Goal: Task Accomplishment & Management: Use online tool/utility

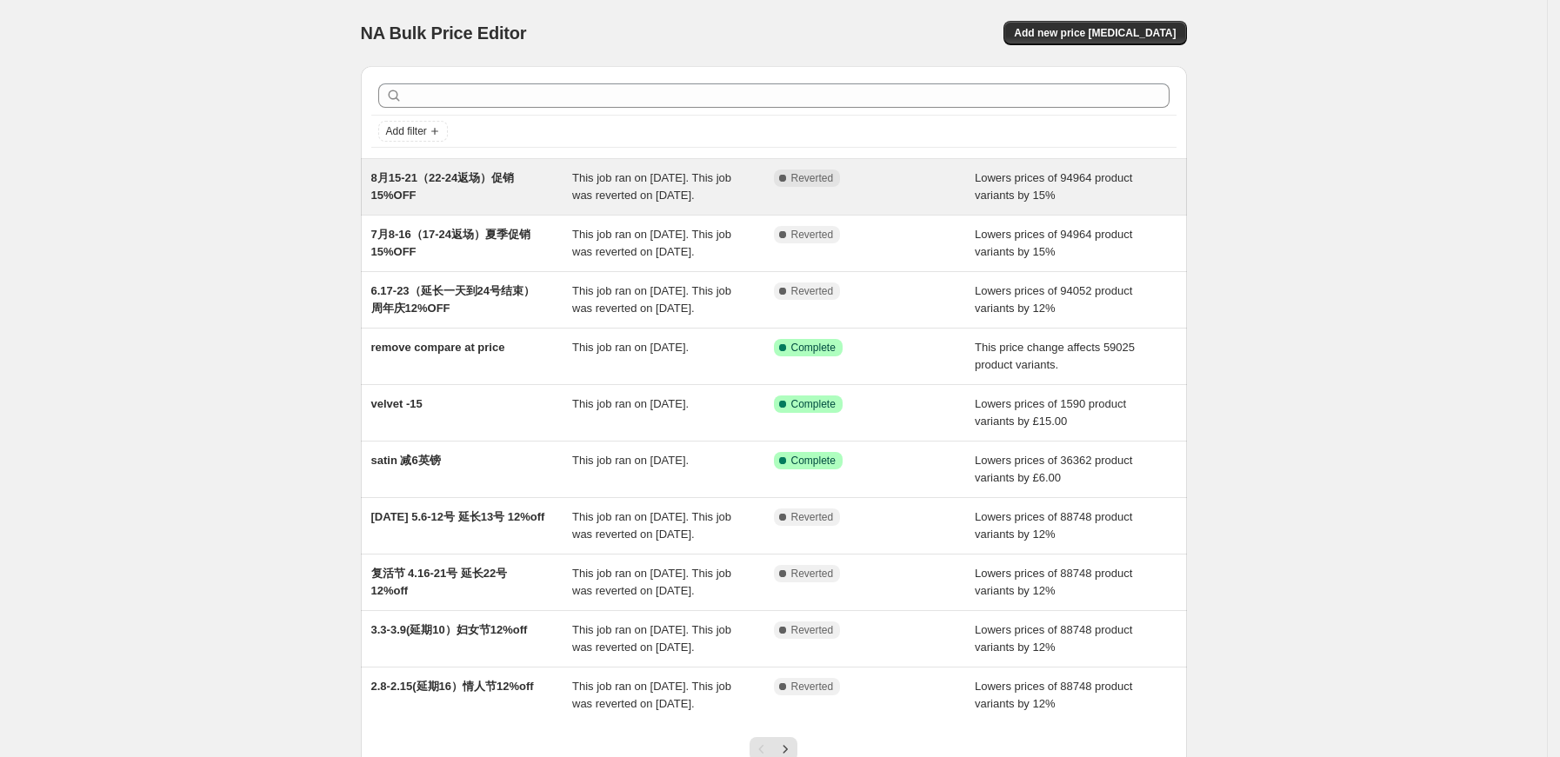
click at [439, 179] on span "8月15-21（22-24返场）促销15%OFF" at bounding box center [442, 186] width 143 height 30
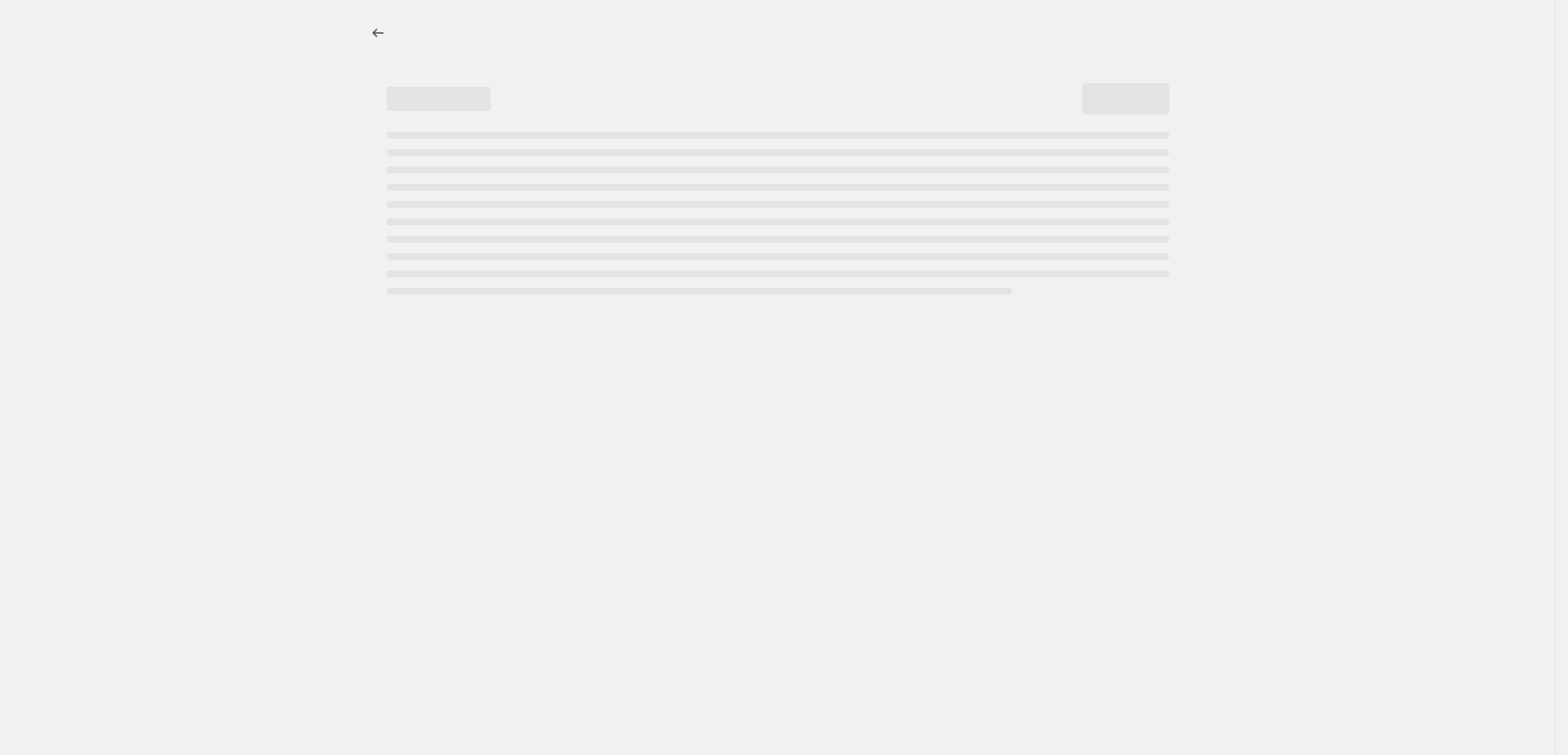
select select "percentage"
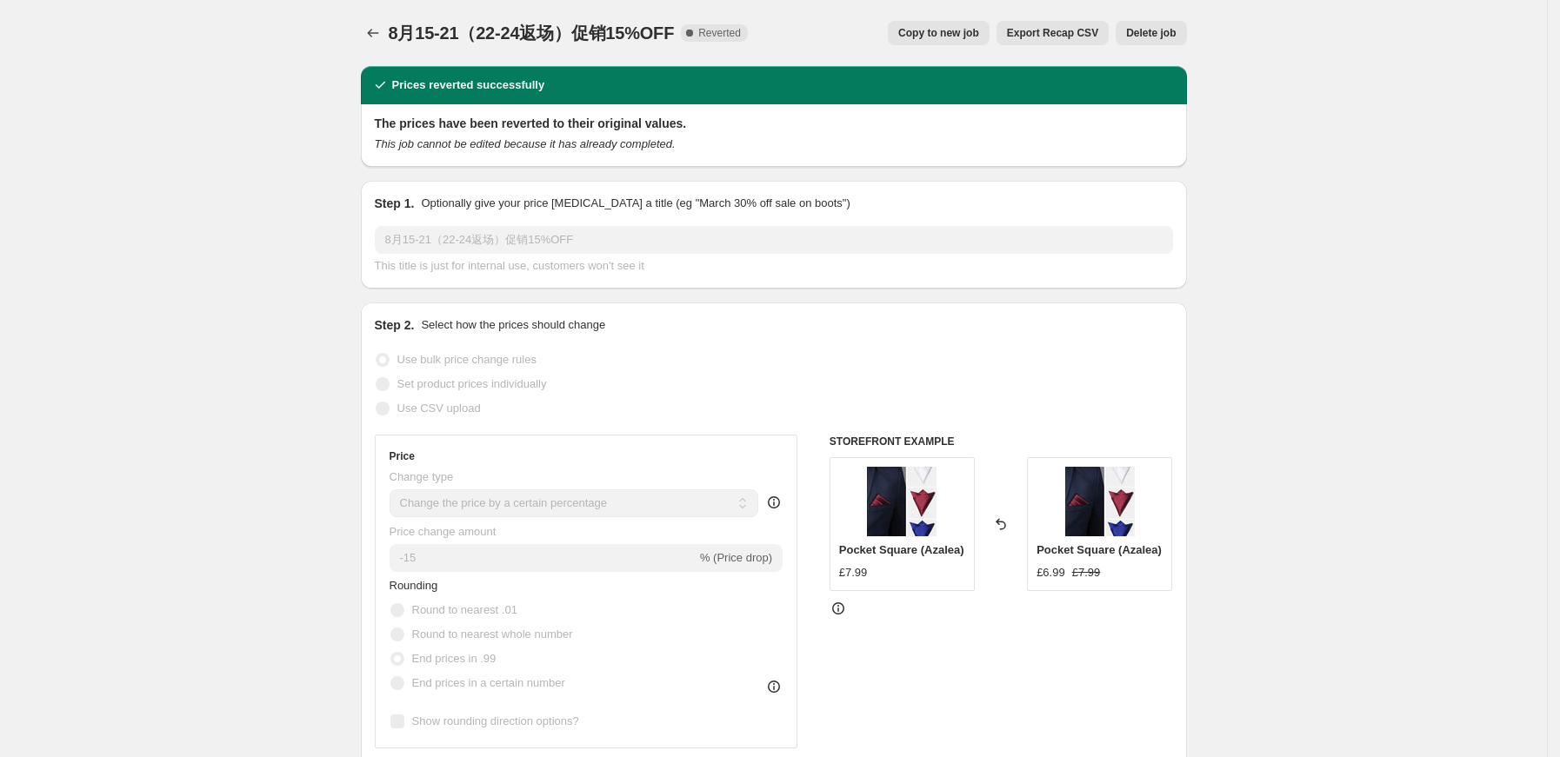
click at [934, 36] on span "Copy to new job" at bounding box center [938, 33] width 81 height 14
select select "percentage"
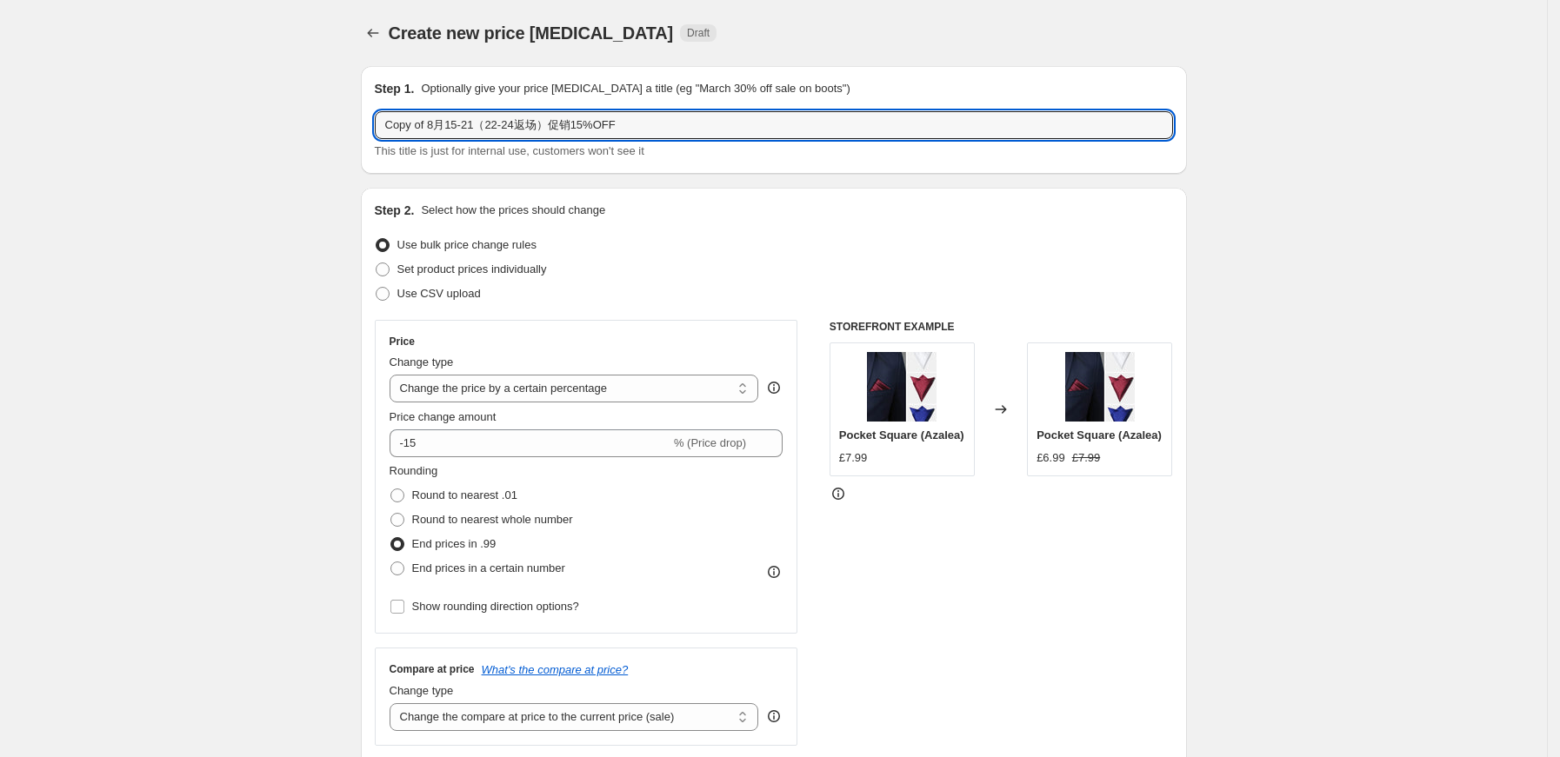
drag, startPoint x: 437, startPoint y: 128, endPoint x: 358, endPoint y: 130, distance: 78.3
drag, startPoint x: 417, startPoint y: 126, endPoint x: 408, endPoint y: 126, distance: 9.6
click at [408, 126] on input "9月15-21（22-24返场）促销15%OFF" at bounding box center [774, 125] width 798 height 28
click at [422, 126] on input "9月9-21（22-24返场）促销15%OFF" at bounding box center [774, 125] width 798 height 28
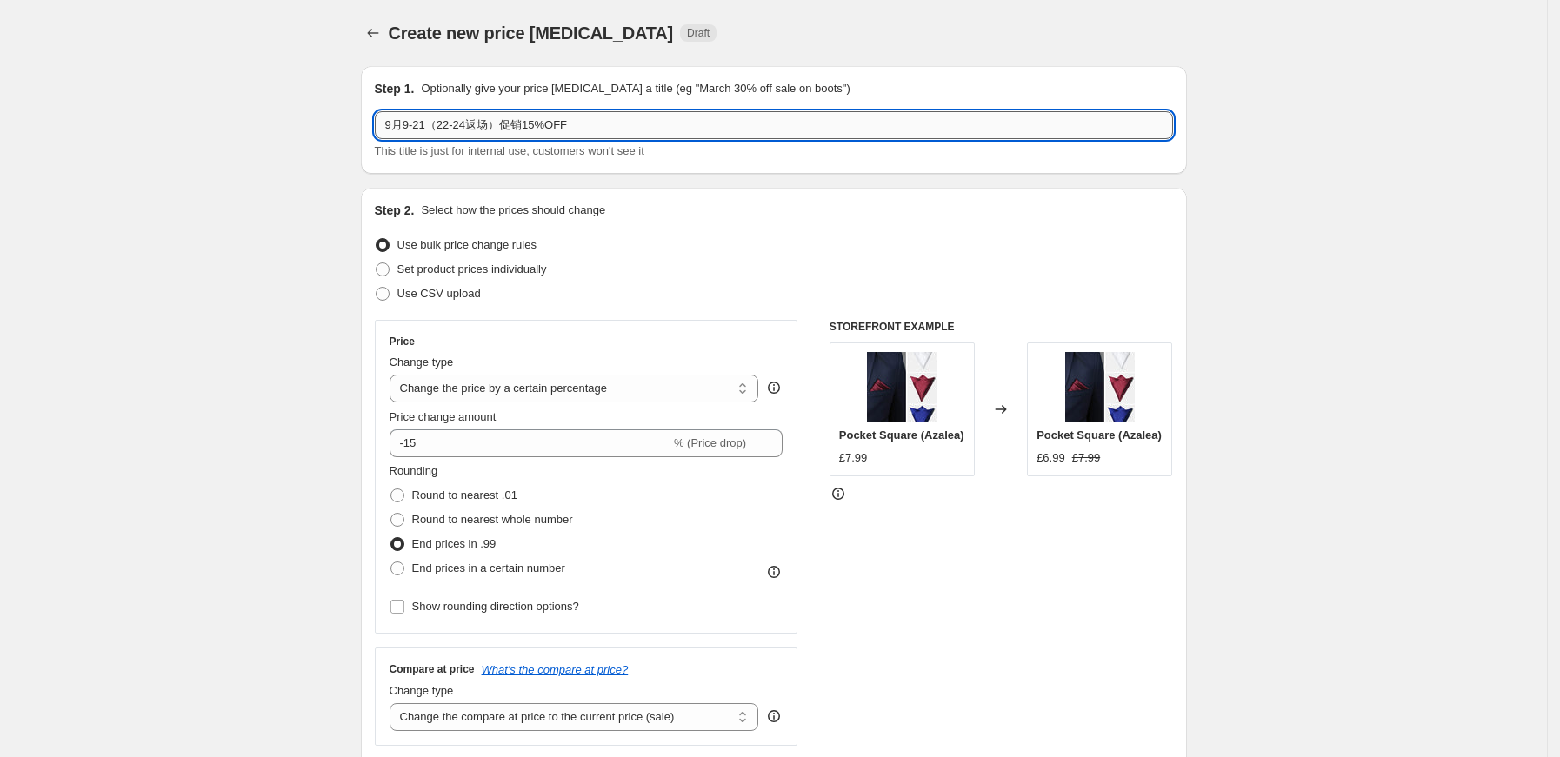
drag, startPoint x: 430, startPoint y: 126, endPoint x: 417, endPoint y: 126, distance: 12.2
click at [417, 126] on input "9月9-21（22-24返场）促销15%OFF" at bounding box center [774, 125] width 798 height 28
drag, startPoint x: 440, startPoint y: 128, endPoint x: 450, endPoint y: 128, distance: 10.4
click at [450, 128] on input "9月9-15（22-24返场）促销15%OFF" at bounding box center [774, 125] width 798 height 28
drag, startPoint x: 456, startPoint y: 129, endPoint x: 443, endPoint y: 126, distance: 12.5
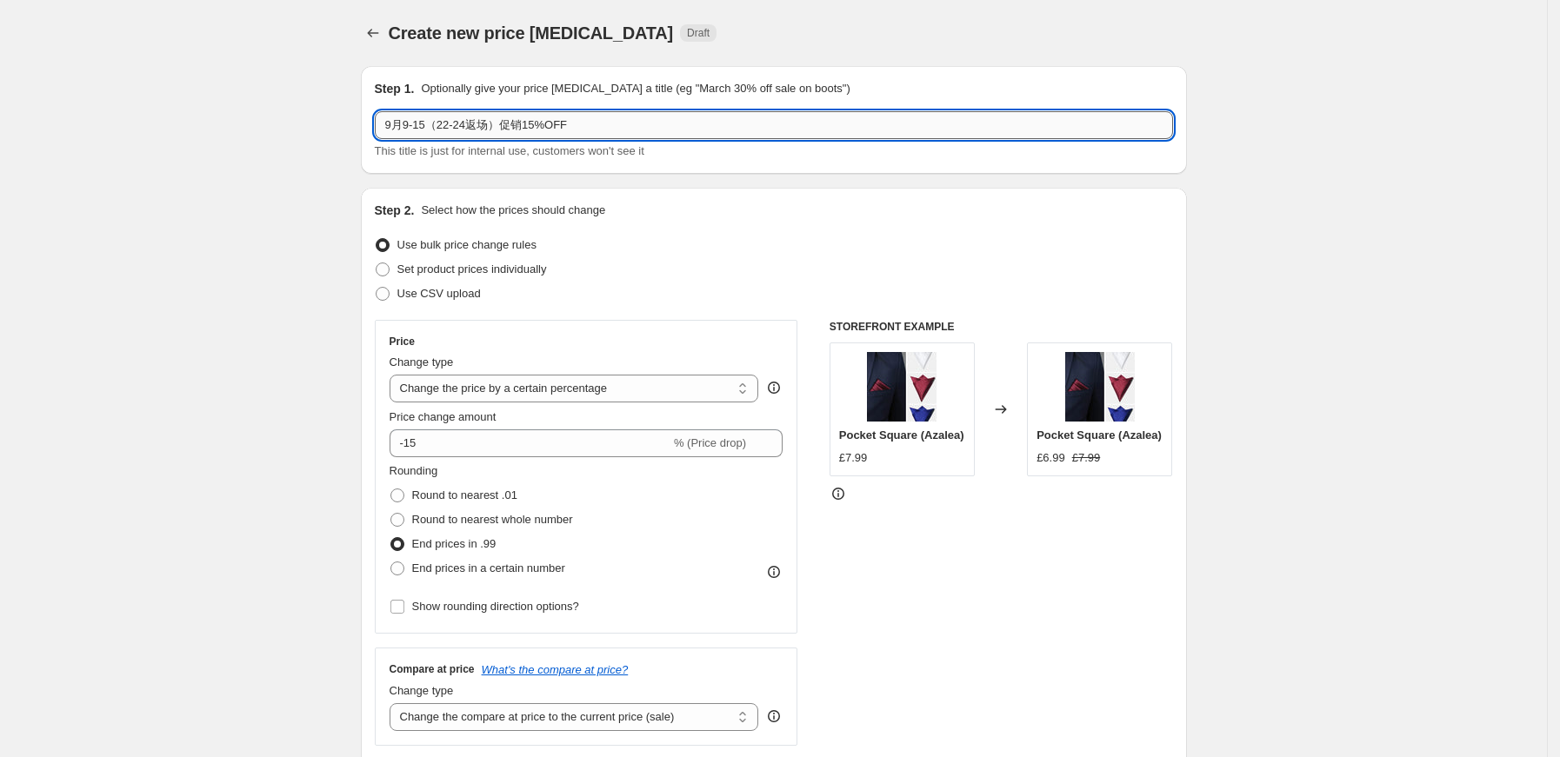
click at [443, 126] on input "9月9-15（22-24返场）促销15%OFF" at bounding box center [774, 125] width 798 height 28
drag, startPoint x: 457, startPoint y: 120, endPoint x: 474, endPoint y: 125, distance: 17.3
click at [474, 125] on input "9月9-15（16-24返场）促销15%OFF" at bounding box center [774, 125] width 798 height 28
type input "9月9-15（16-18返场）促销15%OFF"
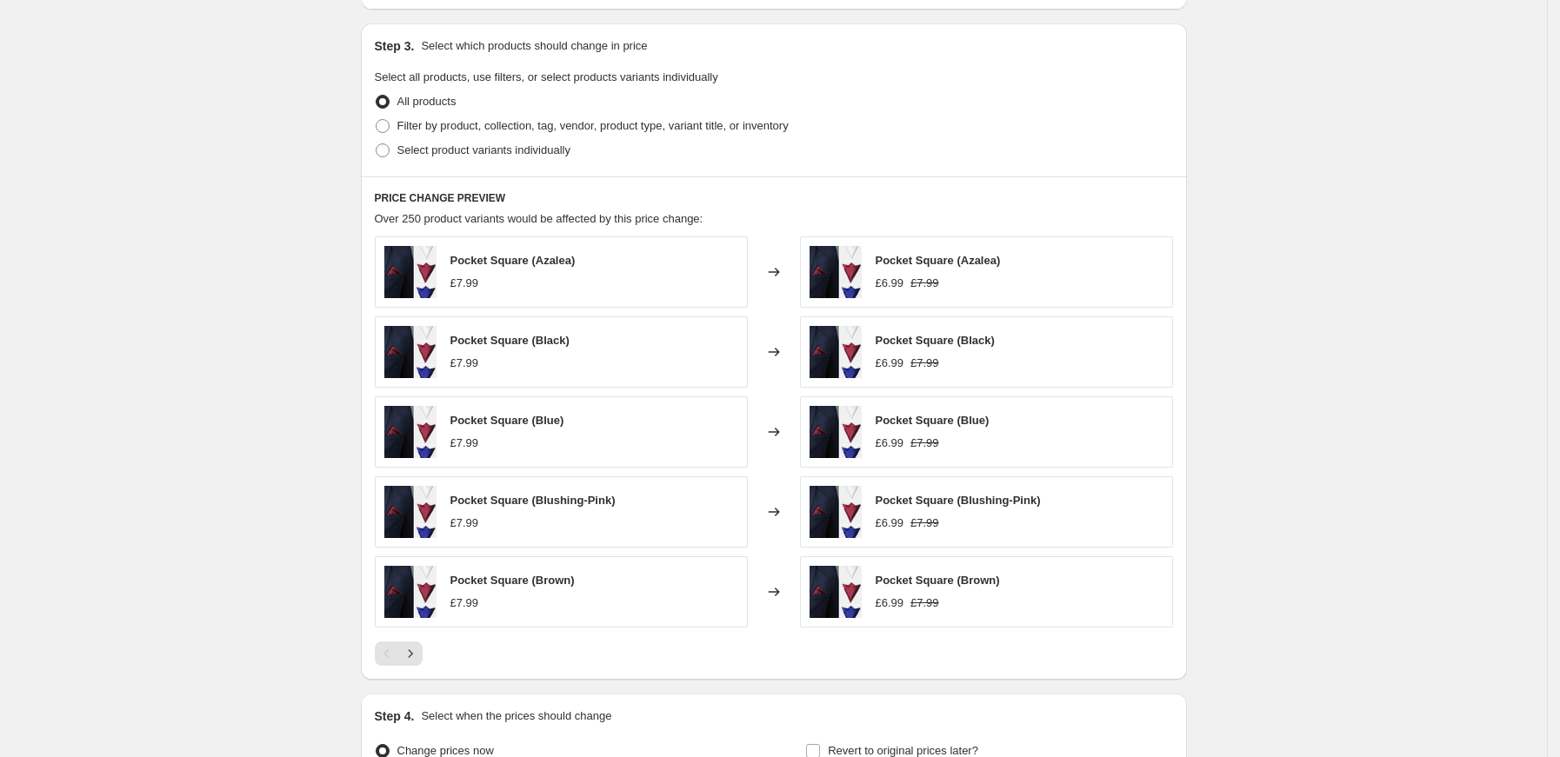
scroll to position [982, 0]
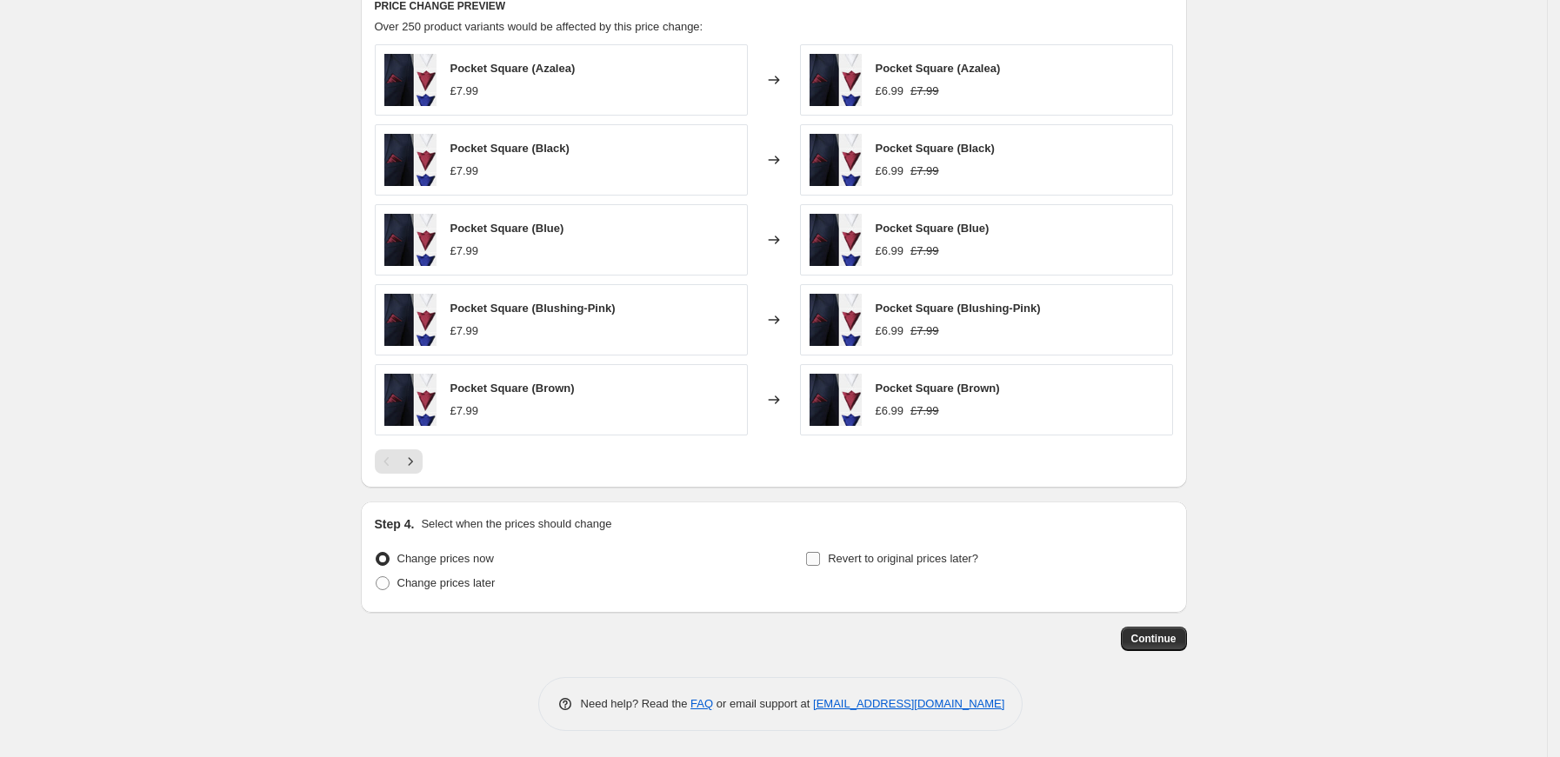
click at [820, 557] on input "Revert to original prices later?" at bounding box center [813, 559] width 14 height 14
checkbox input "true"
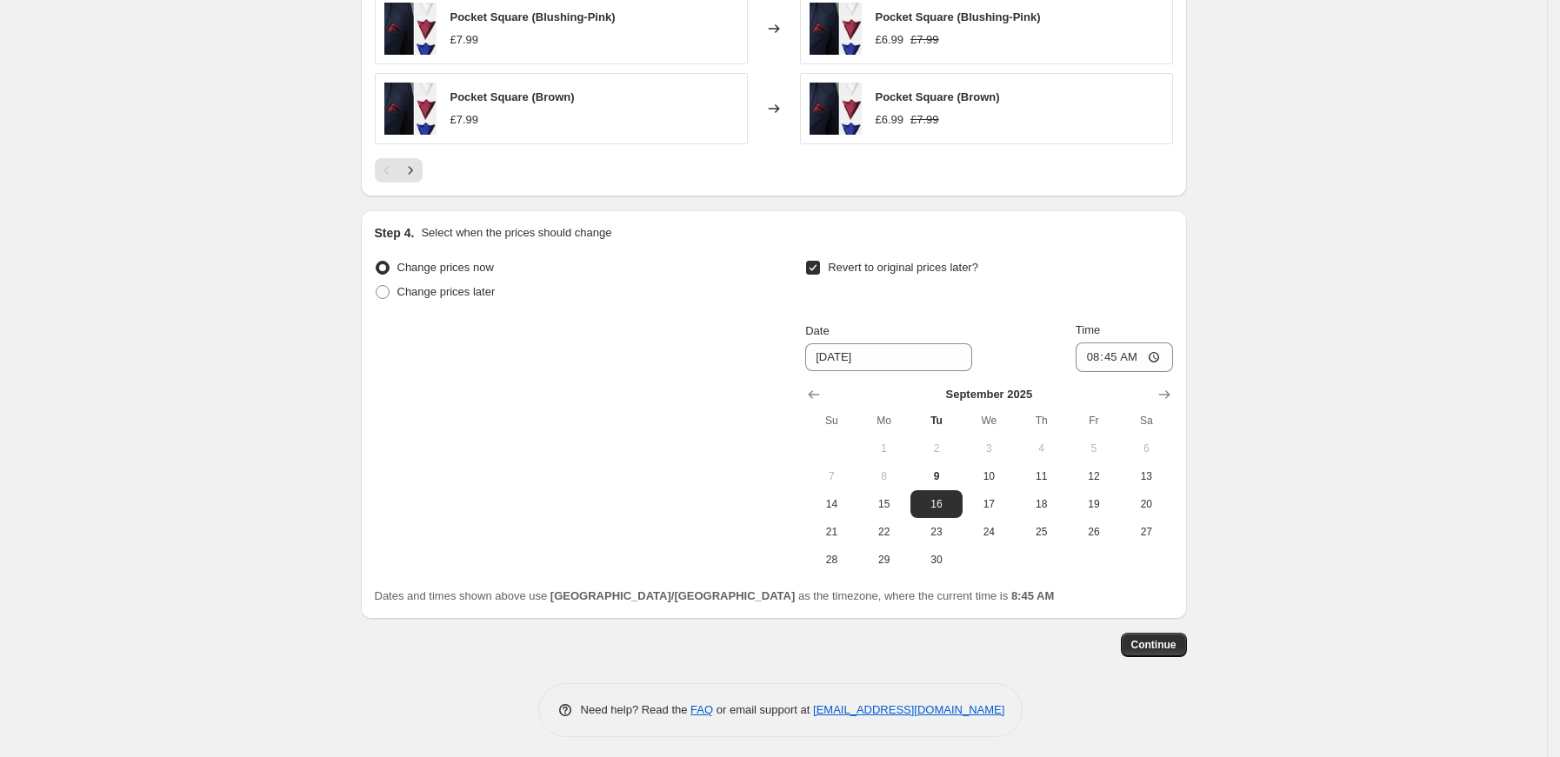
scroll to position [1280, 0]
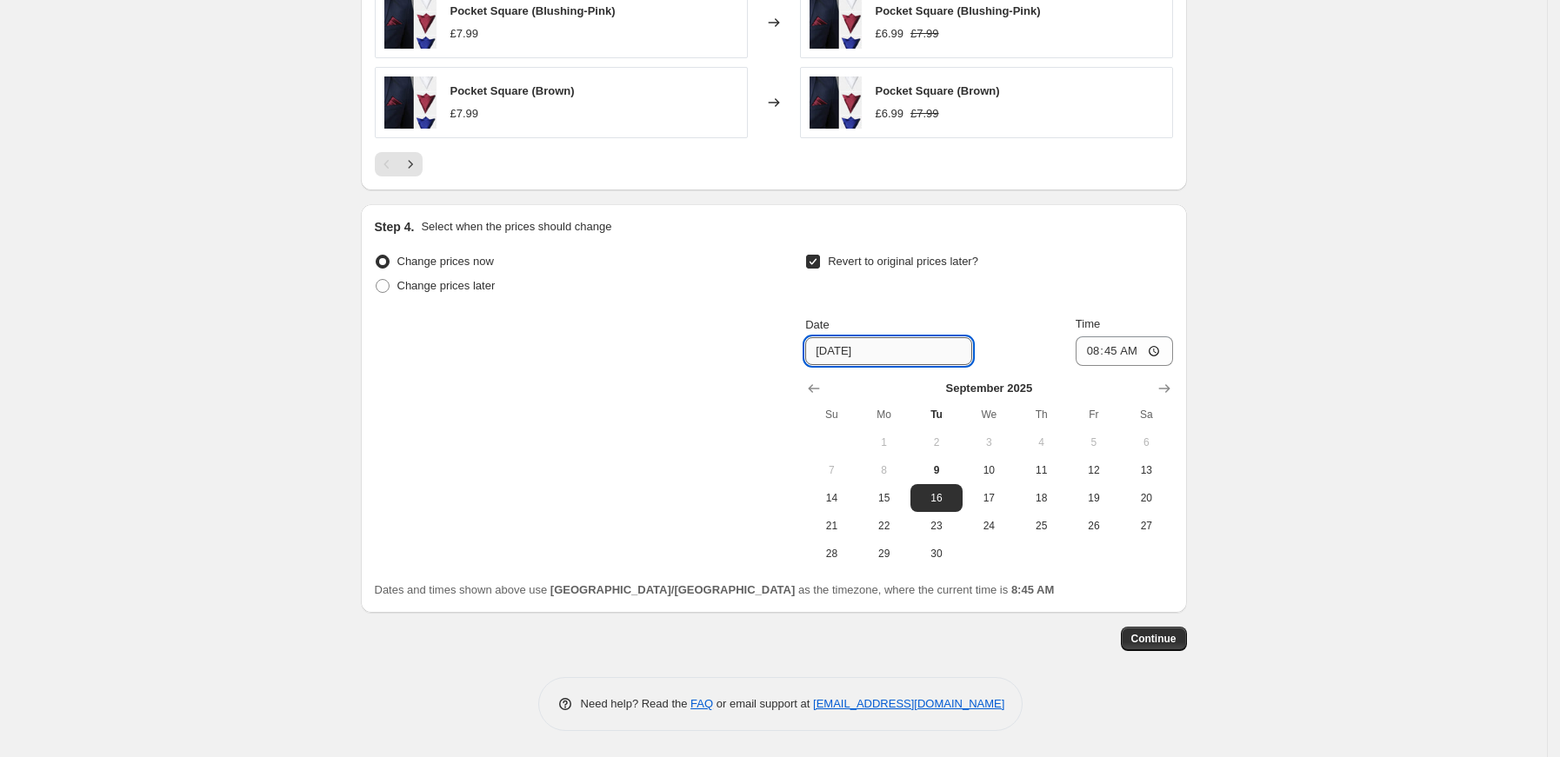
click at [840, 358] on input "[DATE]" at bounding box center [888, 351] width 167 height 28
click at [1091, 496] on span "19" at bounding box center [1094, 498] width 38 height 14
type input "[DATE]"
click at [1095, 330] on span "Time" at bounding box center [1088, 323] width 24 height 13
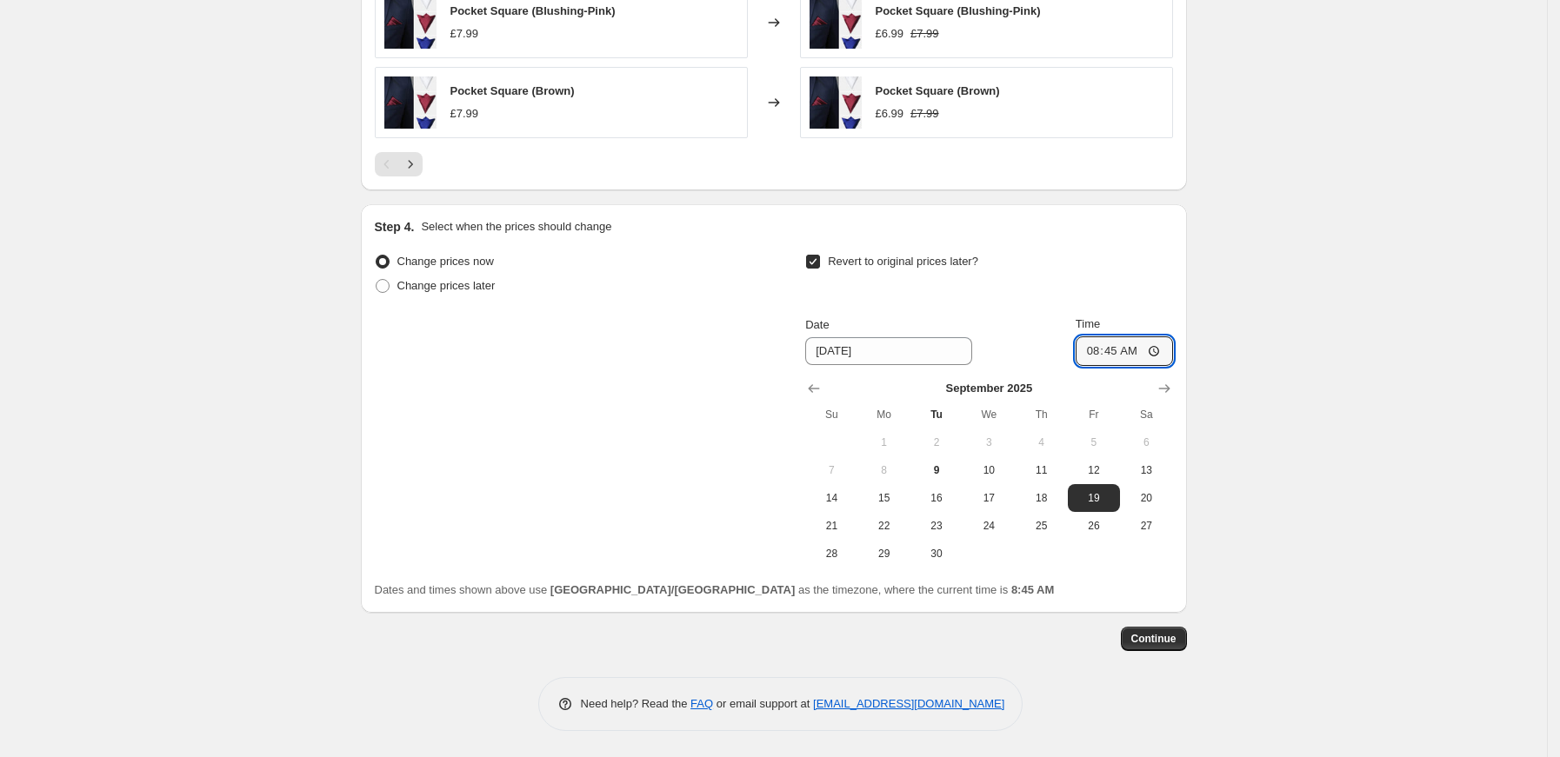
click at [1095, 337] on input "08:45" at bounding box center [1124, 352] width 97 height 30
type input "07:00"
click at [1164, 633] on span "Continue" at bounding box center [1153, 639] width 45 height 14
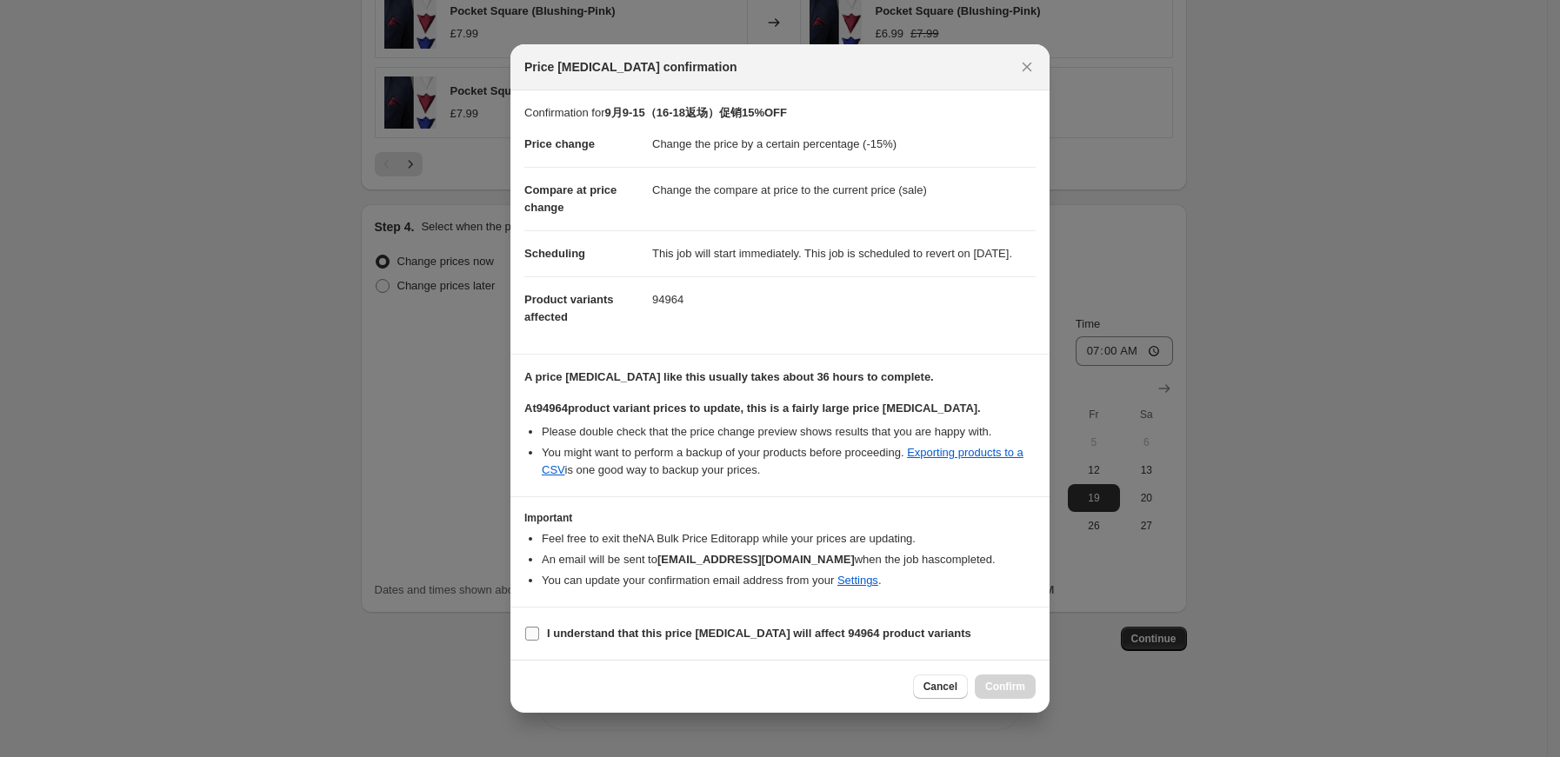
click at [534, 641] on input "I understand that this price [MEDICAL_DATA] will affect 94964 product variants" at bounding box center [532, 634] width 14 height 14
checkbox input "true"
click at [1010, 690] on span "Confirm" at bounding box center [1005, 687] width 40 height 14
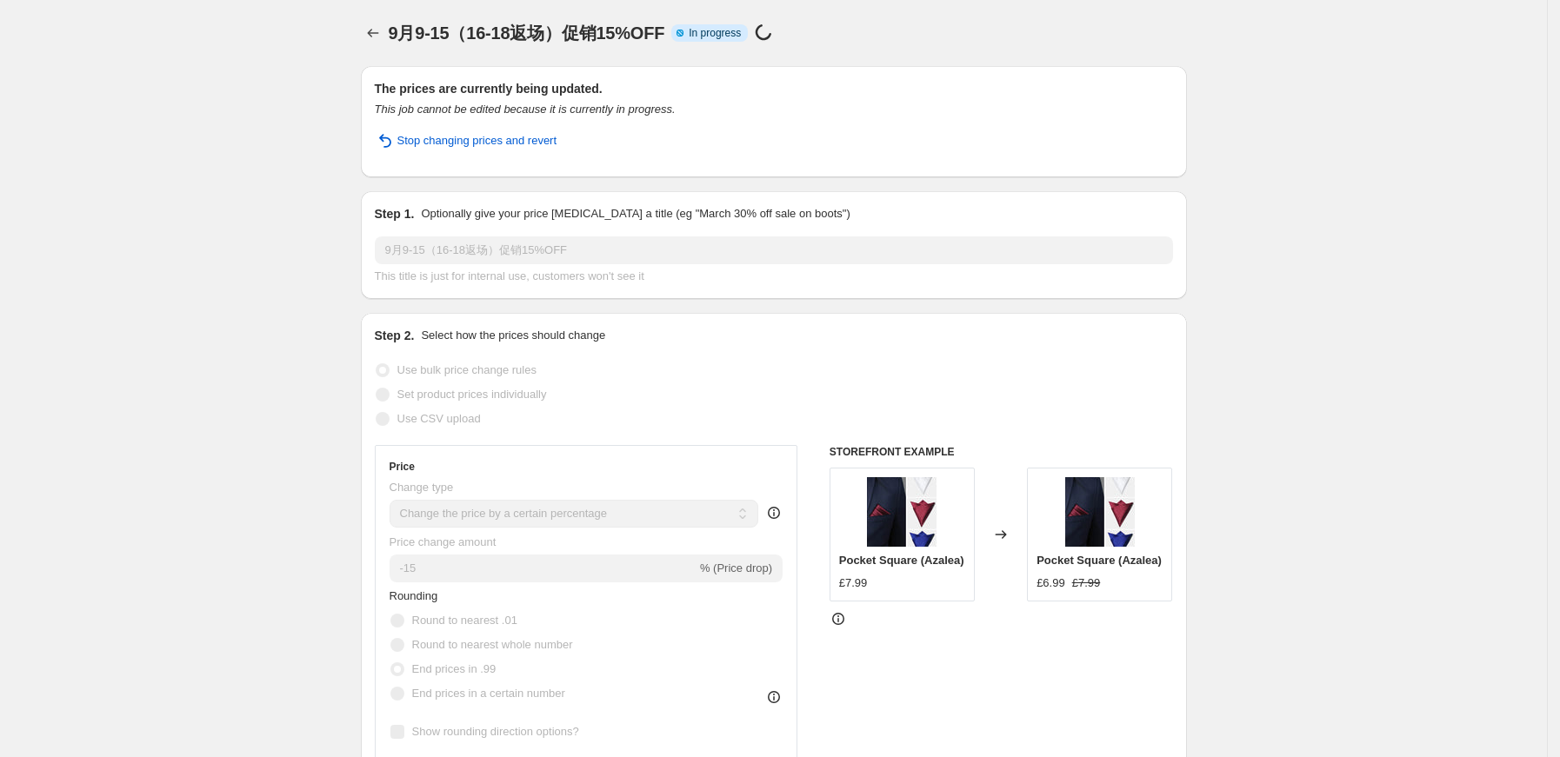
click at [368, 11] on div "9月9-15（16-18返场）促销15%OFF. This page is ready 9月9-15（16-18返场）促销15%OFF Info Partia…" at bounding box center [774, 33] width 826 height 66
click at [379, 34] on icon "Price change jobs" at bounding box center [372, 32] width 17 height 17
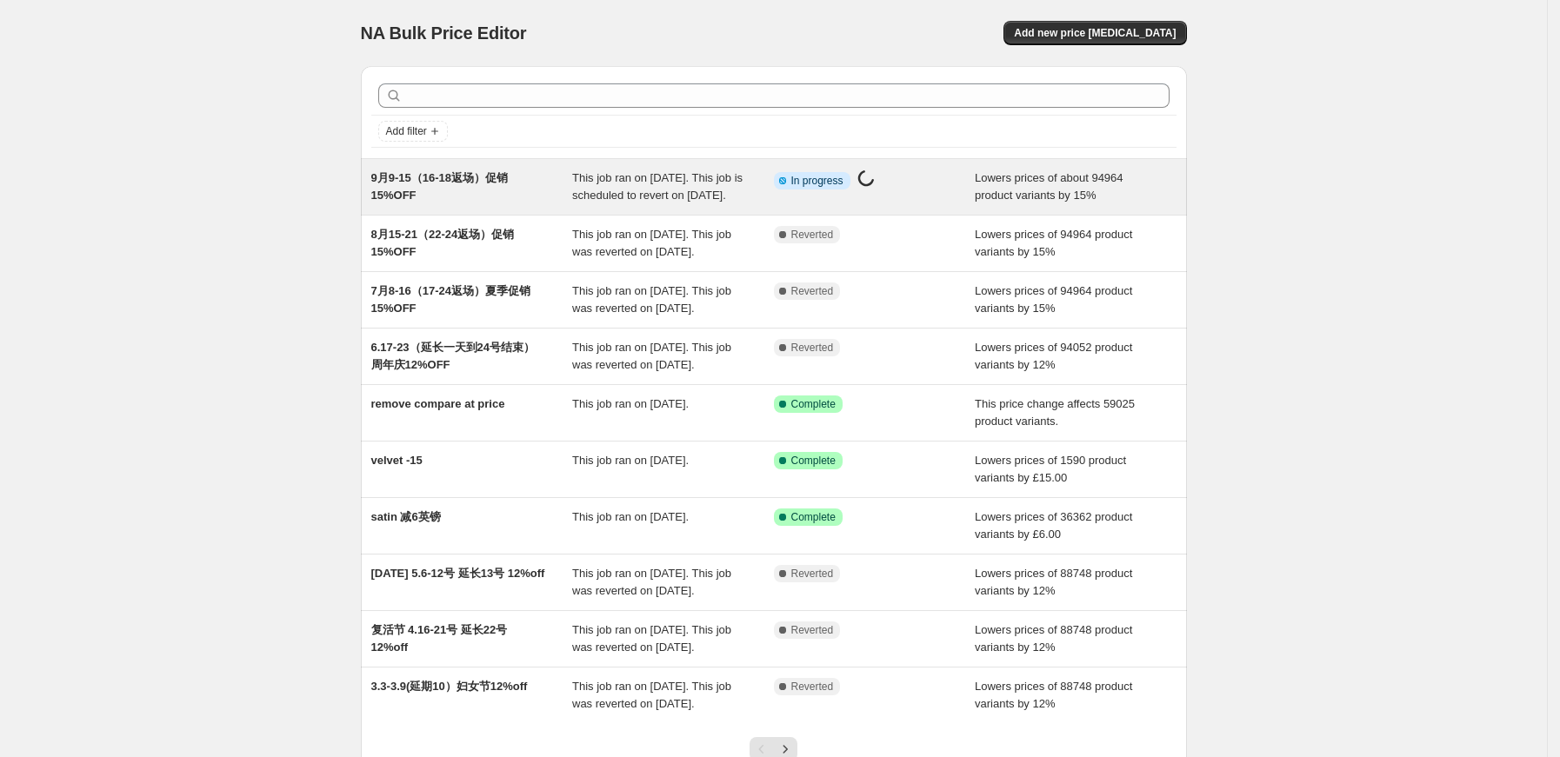
click at [437, 175] on span "9月9-15（16-18返场）促销15%OFF" at bounding box center [439, 186] width 137 height 30
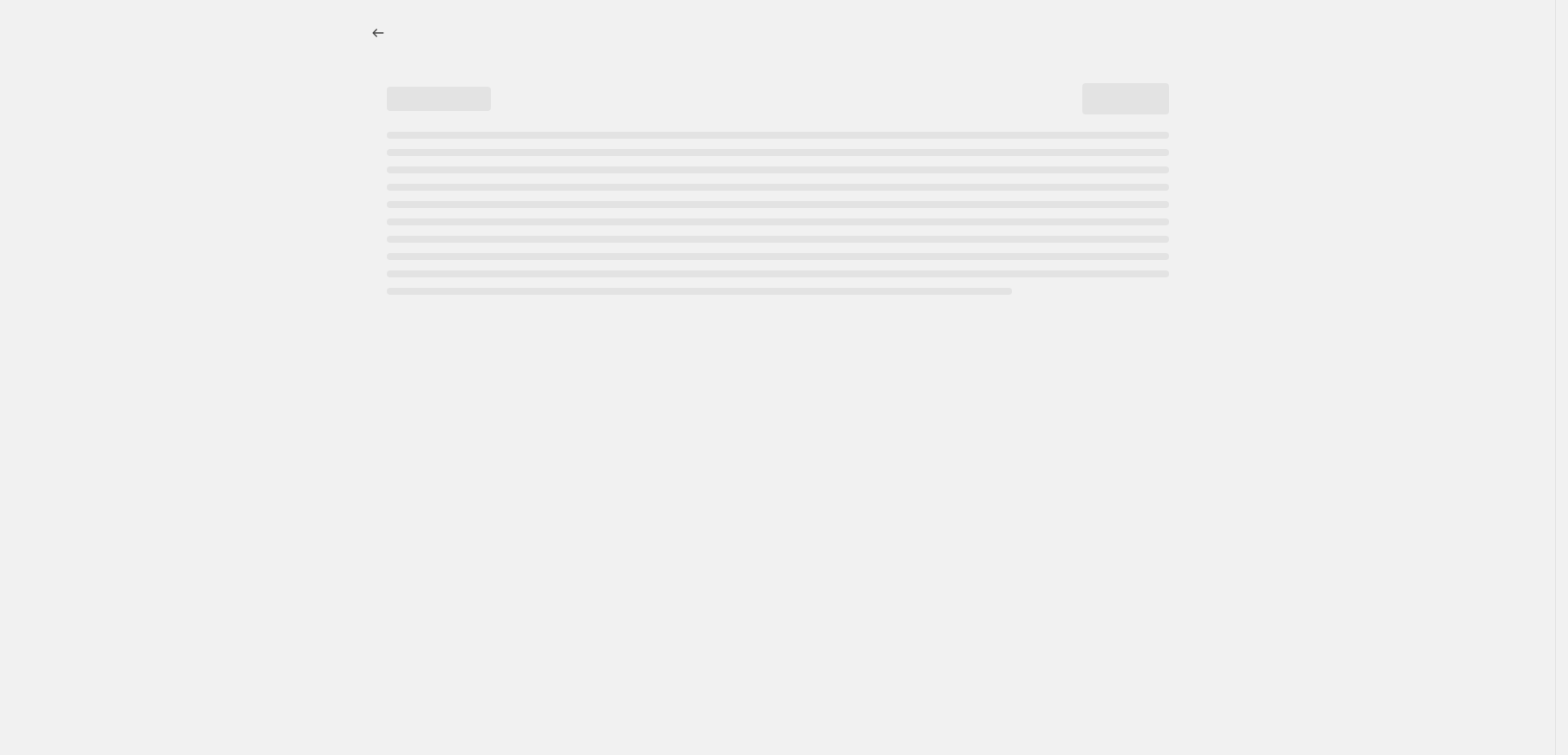
select select "percentage"
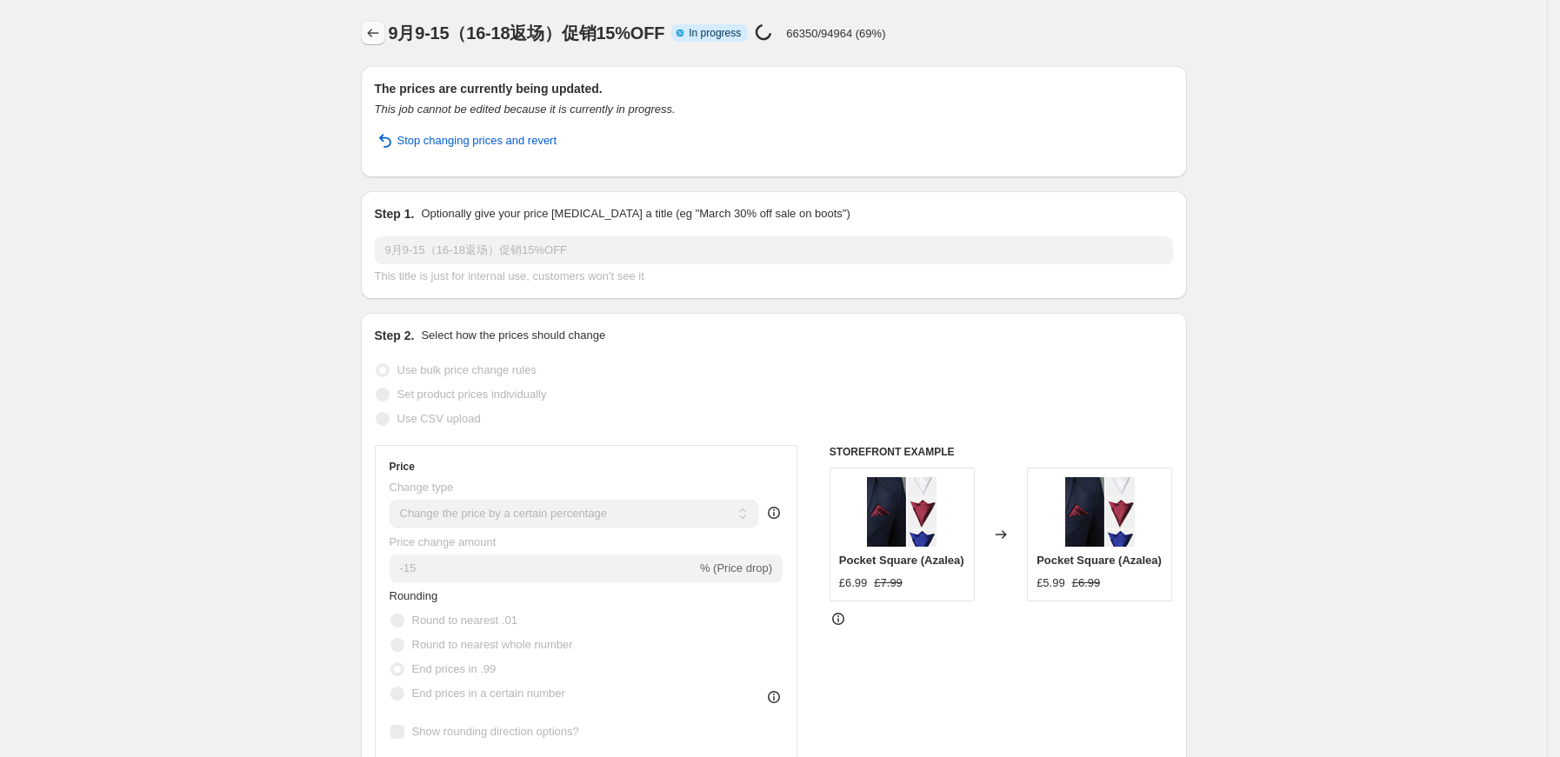
click at [380, 36] on icon "Price change jobs" at bounding box center [372, 32] width 17 height 17
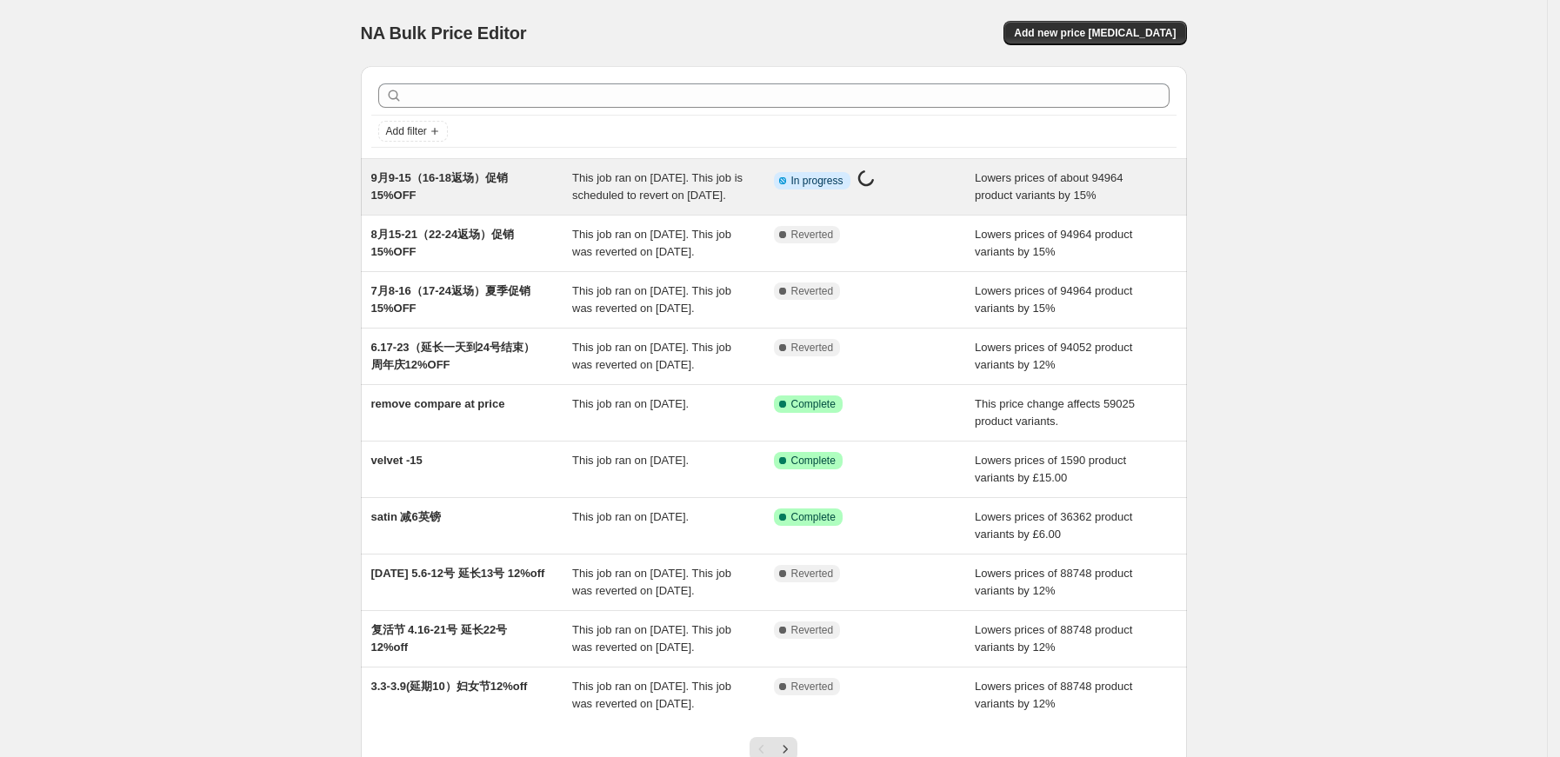
click at [465, 170] on div "9月9-15（16-18返场）促销15%OFF" at bounding box center [472, 187] width 202 height 35
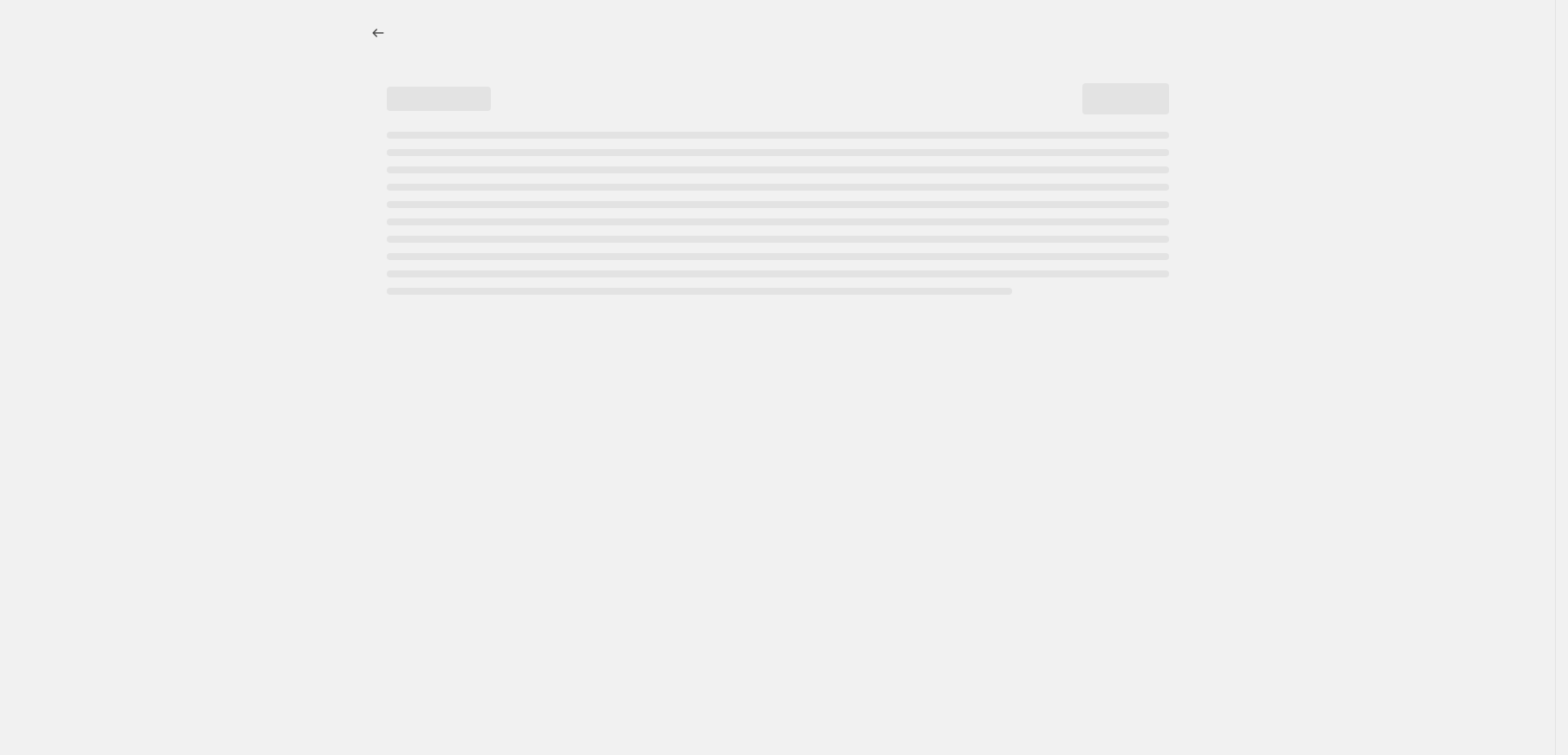
select select "percentage"
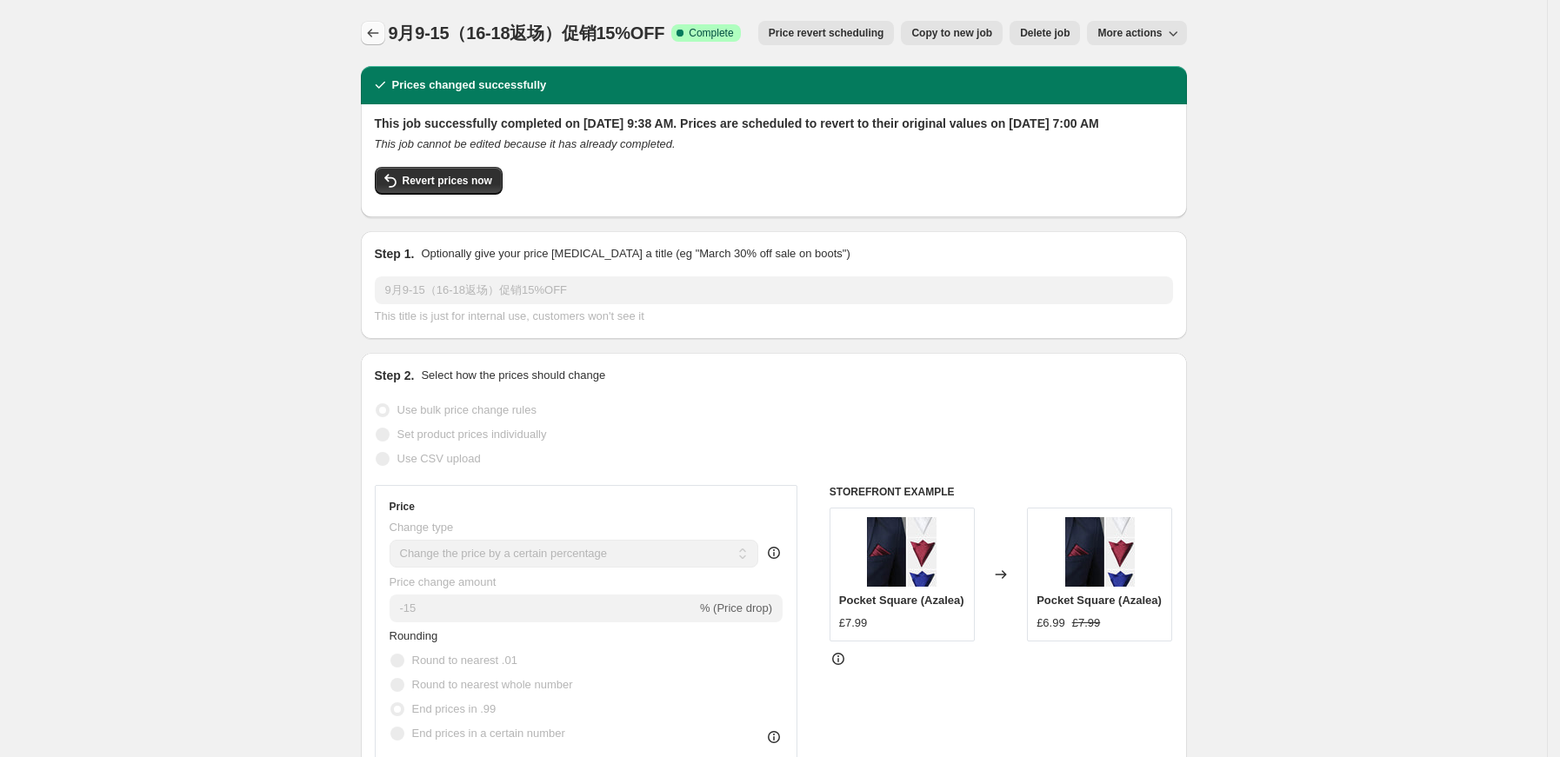
click at [372, 26] on icon "Price change jobs" at bounding box center [372, 32] width 17 height 17
